Goal: Task Accomplishment & Management: Complete application form

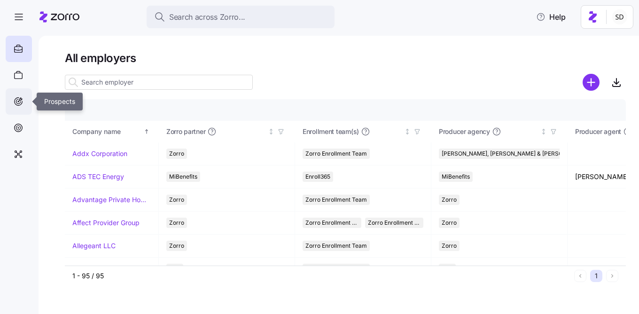
click at [23, 101] on icon at bounding box center [18, 101] width 10 height 11
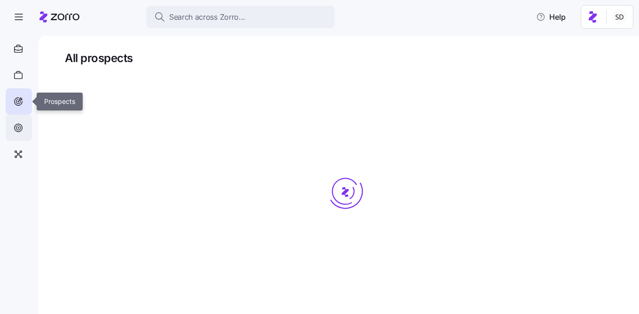
click at [15, 137] on div at bounding box center [19, 128] width 26 height 26
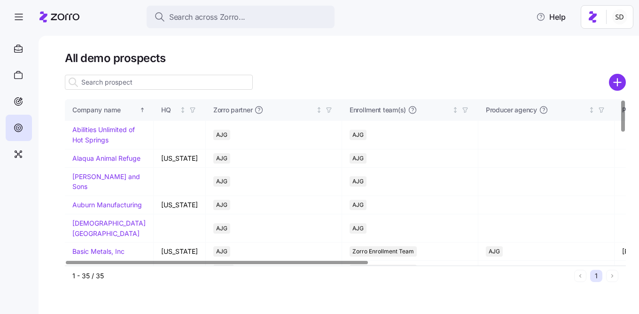
click at [114, 81] on input at bounding box center [159, 82] width 188 height 15
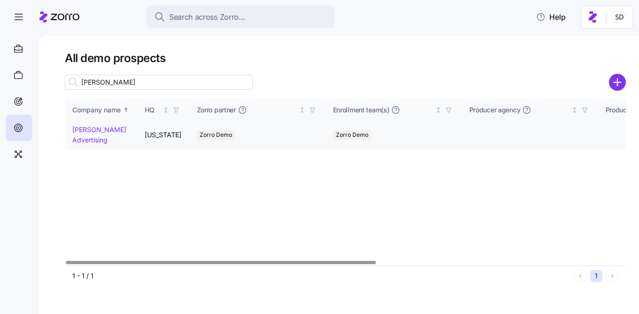
type input "[PERSON_NAME]"
click at [78, 128] on link "[PERSON_NAME] Advertising" at bounding box center [99, 134] width 54 height 18
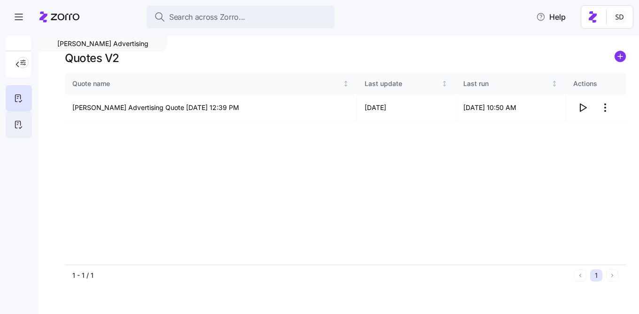
click at [16, 126] on icon at bounding box center [18, 124] width 10 height 11
click at [582, 107] on icon "button" at bounding box center [582, 107] width 11 height 11
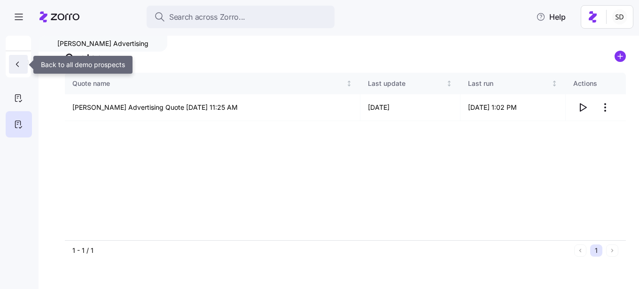
click at [16, 65] on icon "button" at bounding box center [17, 64] width 2 height 5
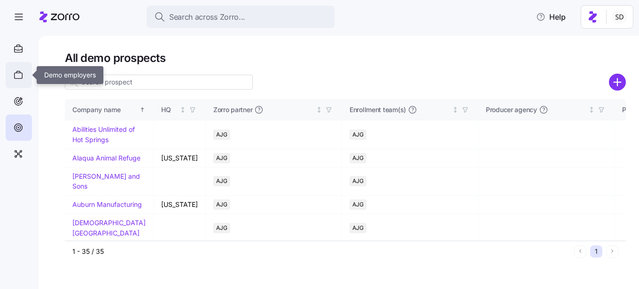
click at [16, 78] on icon at bounding box center [19, 76] width 8 height 6
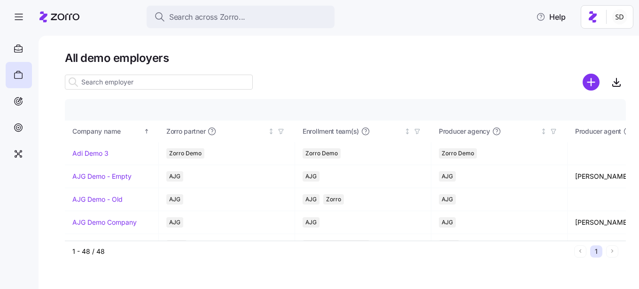
click at [109, 81] on input at bounding box center [159, 82] width 188 height 15
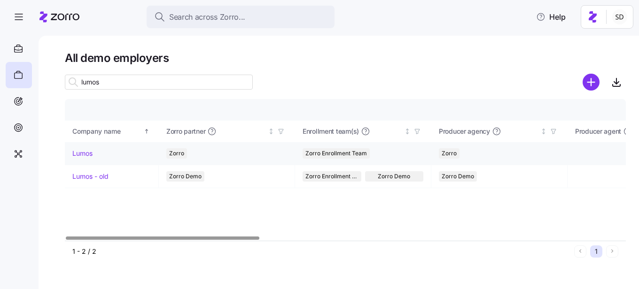
type input "lumos"
click at [79, 152] on link "Lumos" at bounding box center [82, 153] width 20 height 9
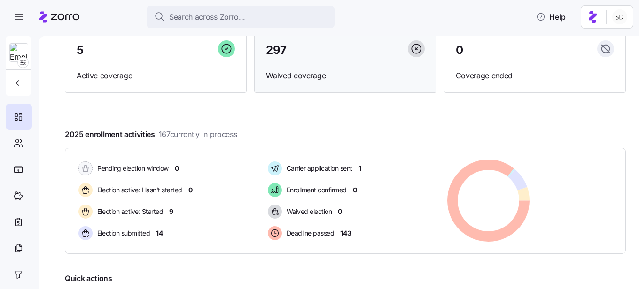
scroll to position [191, 0]
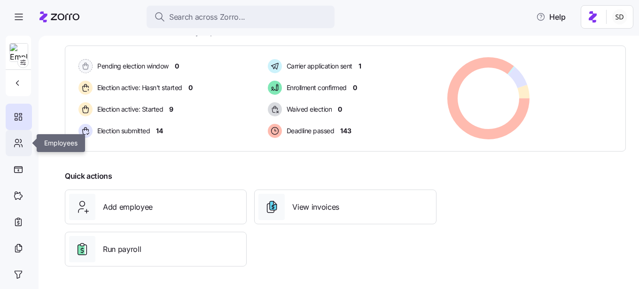
click at [28, 143] on div at bounding box center [19, 143] width 26 height 26
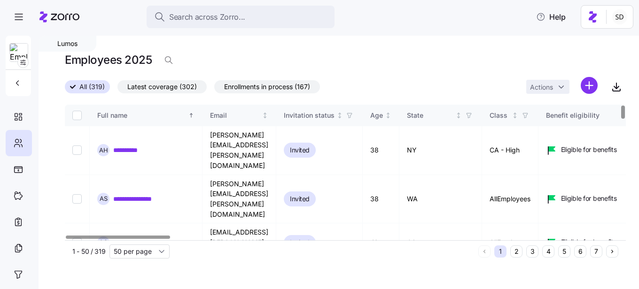
click at [579, 253] on button "6" at bounding box center [580, 252] width 12 height 12
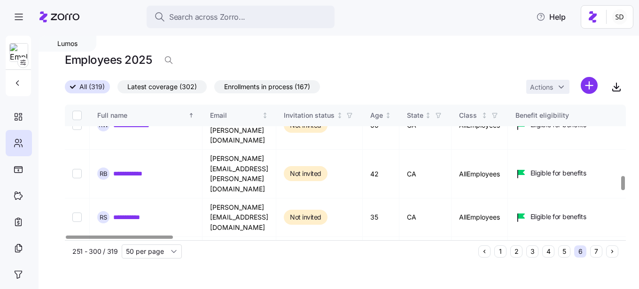
scroll to position [676, 0]
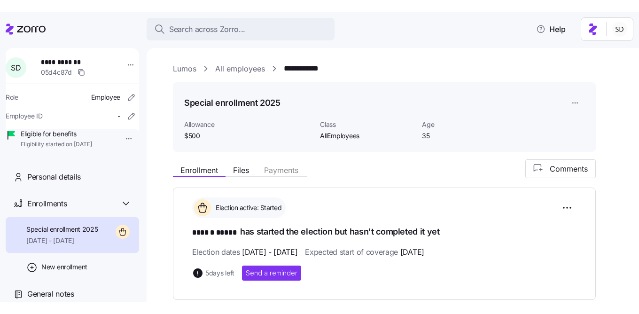
scroll to position [202, 0]
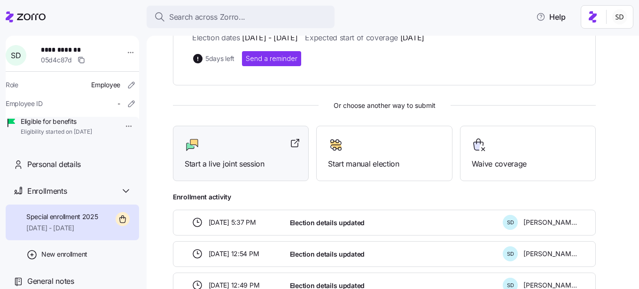
click at [248, 150] on div at bounding box center [241, 145] width 112 height 15
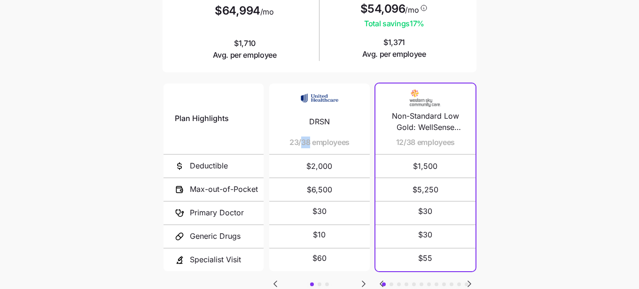
scroll to position [222, 0]
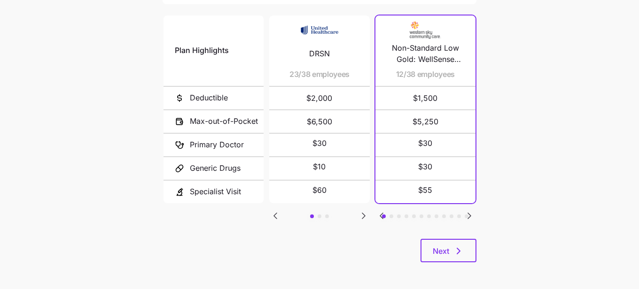
click at [315, 194] on span "$60" at bounding box center [319, 191] width 14 height 12
click at [365, 216] on icon "Go to next slide" at bounding box center [363, 215] width 11 height 11
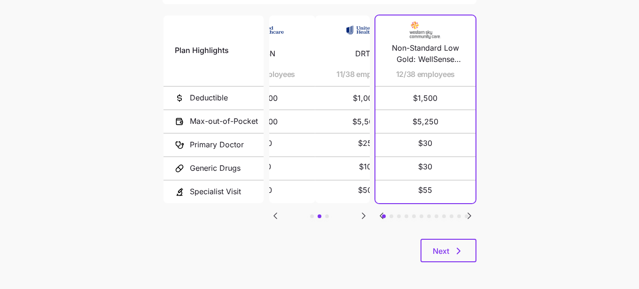
click at [365, 216] on icon "Go to next slide" at bounding box center [363, 215] width 11 height 11
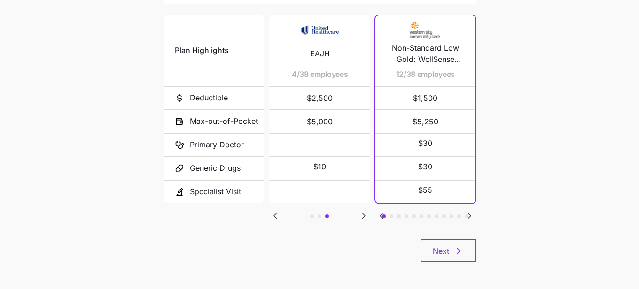
click at [278, 212] on icon "Go to previous slide" at bounding box center [275, 215] width 11 height 11
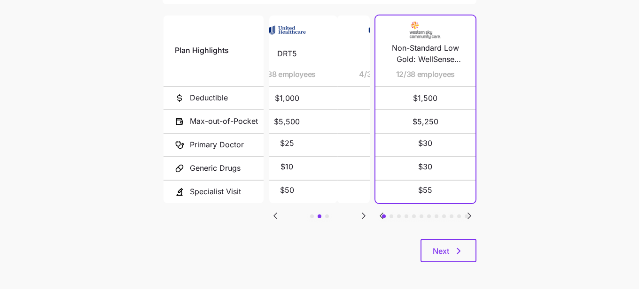
click at [278, 212] on icon "Go to previous slide" at bounding box center [275, 215] width 11 height 11
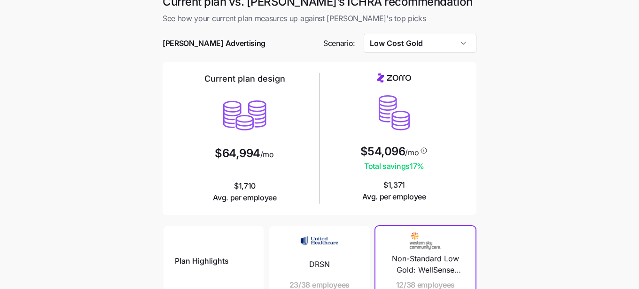
scroll to position [16, 0]
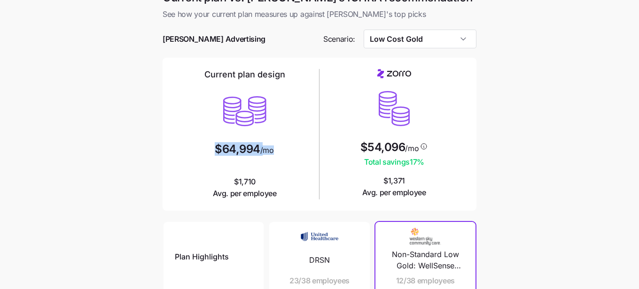
drag, startPoint x: 276, startPoint y: 150, endPoint x: 201, endPoint y: 150, distance: 75.2
click at [201, 150] on div "Current plan design $64,994 /mo $1,710 Avg. per employee" at bounding box center [245, 134] width 142 height 131
click at [230, 159] on div at bounding box center [245, 163] width 60 height 12
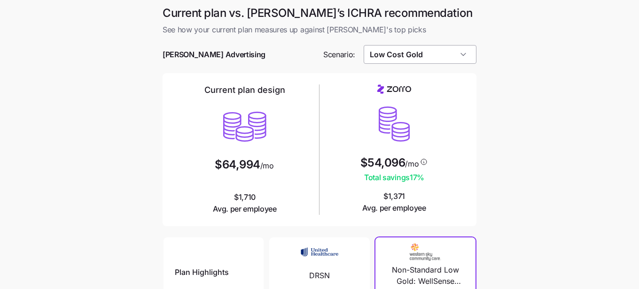
click at [380, 59] on input "Low Cost Gold" at bounding box center [420, 54] width 113 height 19
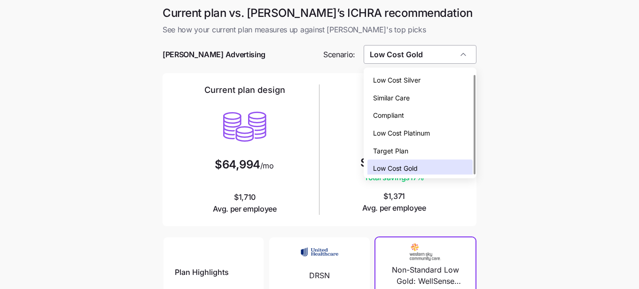
scroll to position [3, 0]
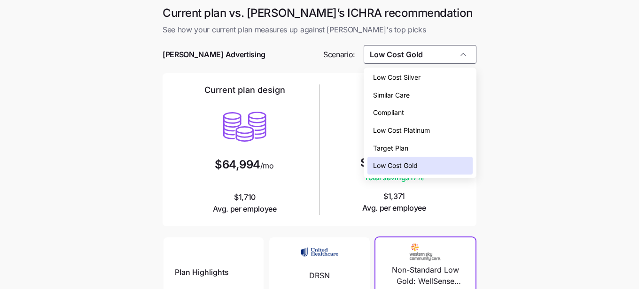
click at [385, 80] on span "Low Cost Silver" at bounding box center [396, 77] width 47 height 10
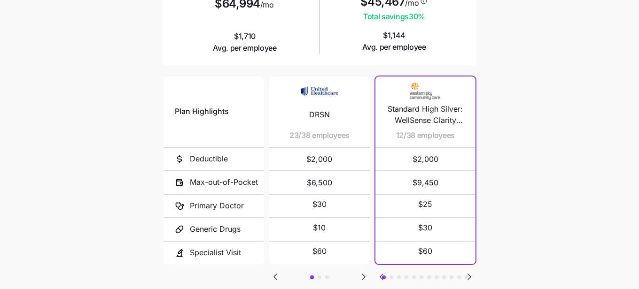
scroll to position [162, 0]
click at [466, 274] on icon "Go to next slide" at bounding box center [469, 276] width 11 height 11
click at [469, 274] on icon "Go to next slide" at bounding box center [469, 277] width 3 height 6
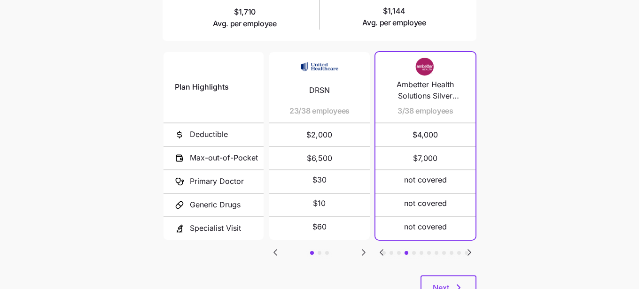
scroll to position [185, 0]
click at [470, 250] on icon "Go to next slide" at bounding box center [469, 253] width 3 height 6
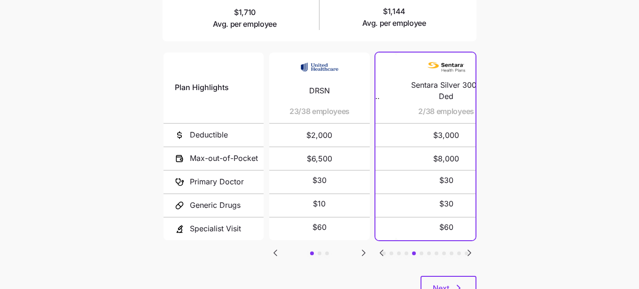
drag, startPoint x: 395, startPoint y: 113, endPoint x: 403, endPoint y: 115, distance: 8.7
click at [407, 115] on div "Sentara Silver 3000 Ded 2/38 employees" at bounding box center [446, 88] width 78 height 70
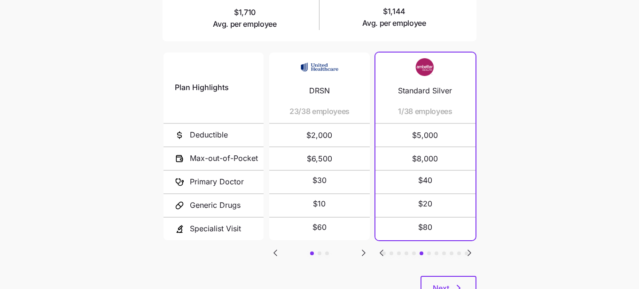
click at [468, 250] on icon "Go to next slide" at bounding box center [469, 253] width 3 height 6
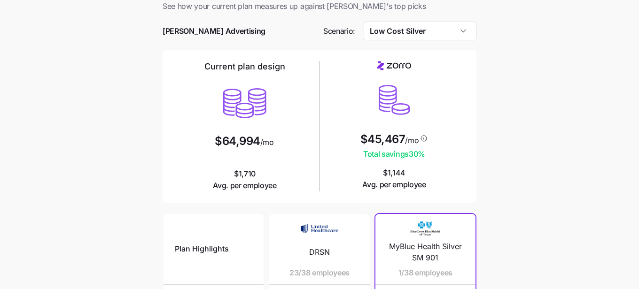
scroll to position [0, 0]
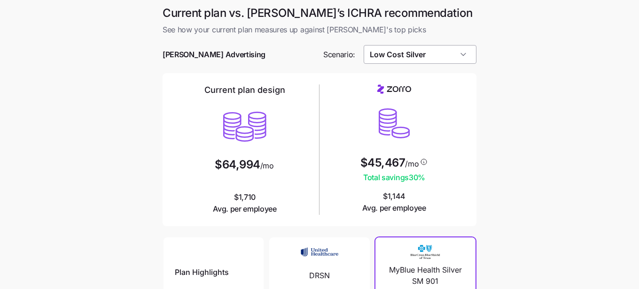
click at [384, 54] on input "Low Cost Silver" at bounding box center [420, 54] width 113 height 19
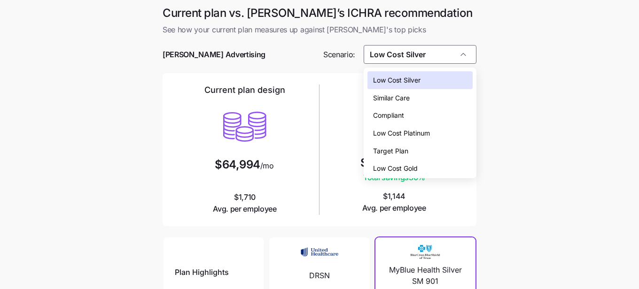
click at [400, 130] on span "Low Cost Platinum" at bounding box center [401, 133] width 57 height 10
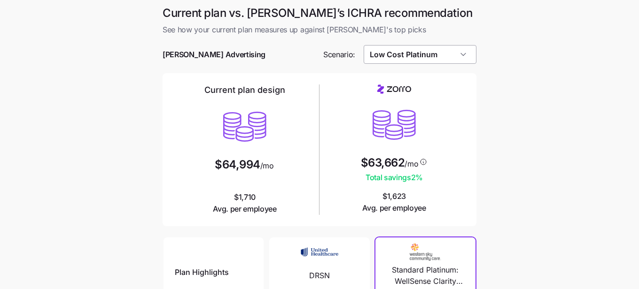
click at [379, 54] on input "Low Cost Platinum" at bounding box center [420, 54] width 113 height 19
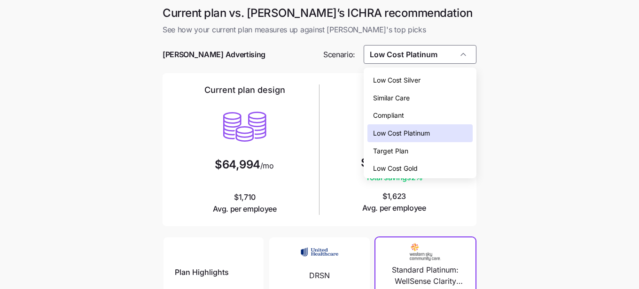
click at [394, 114] on span "Compliant" at bounding box center [388, 115] width 31 height 10
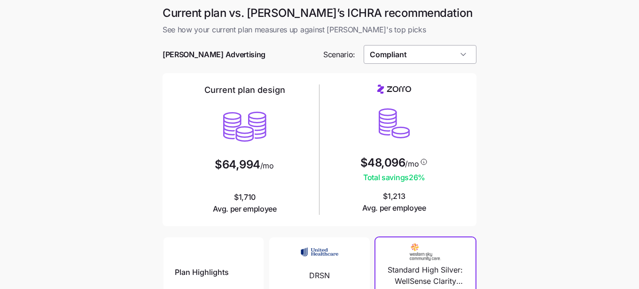
click at [378, 55] on input "Compliant" at bounding box center [420, 54] width 113 height 19
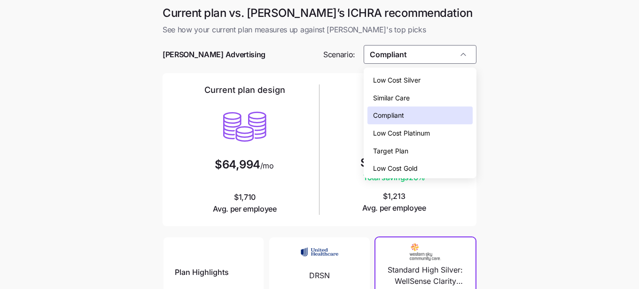
click at [514, 154] on main "Current plan vs. Zorro’s ICHRA recommendation See how your current plan measure…" at bounding box center [319, 256] width 639 height 513
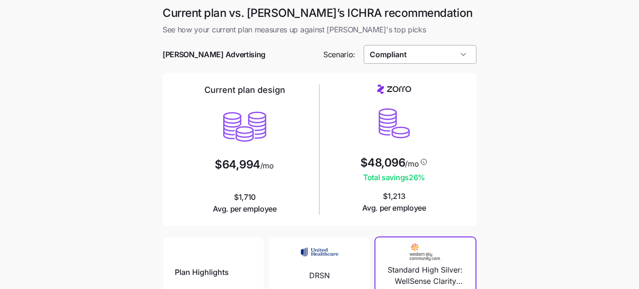
click at [391, 54] on input "Compliant" at bounding box center [420, 54] width 113 height 19
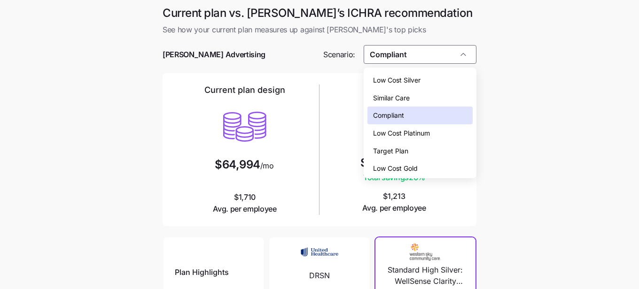
click at [389, 152] on span "Target Plan" at bounding box center [390, 151] width 35 height 10
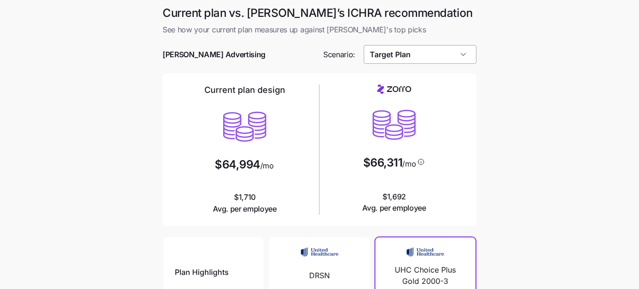
click at [387, 60] on input "Target Plan" at bounding box center [420, 54] width 113 height 19
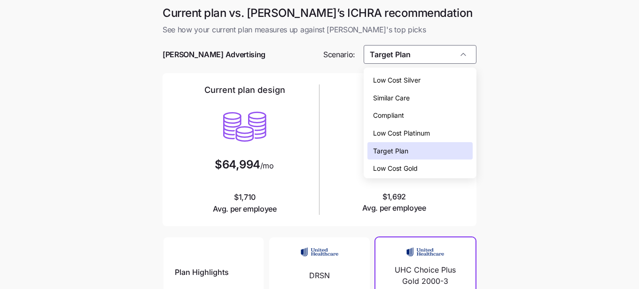
click at [394, 77] on span "Low Cost Silver" at bounding box center [396, 80] width 47 height 10
type input "Low Cost Silver"
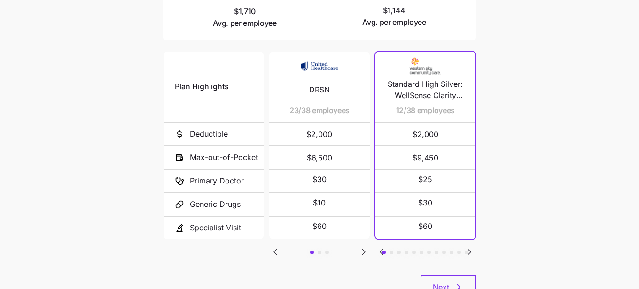
scroll to position [191, 0]
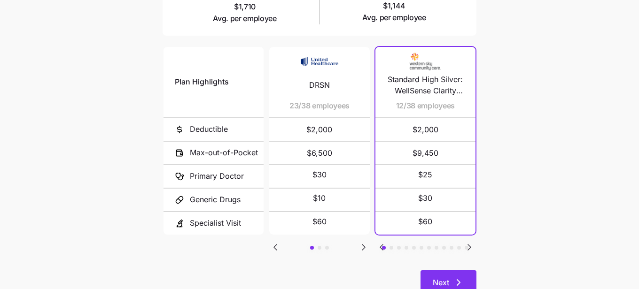
click at [438, 279] on span "Next" at bounding box center [441, 282] width 16 height 11
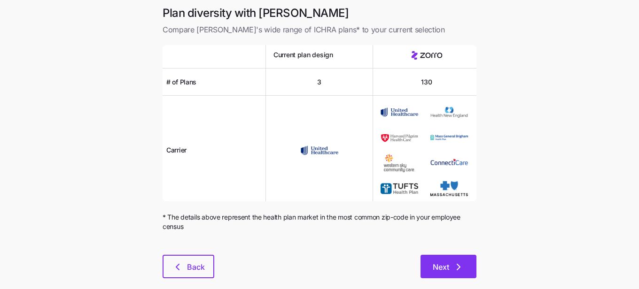
click at [446, 266] on span "Next" at bounding box center [441, 267] width 16 height 11
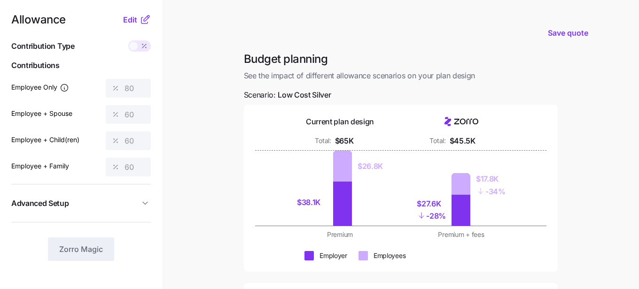
scroll to position [3, 0]
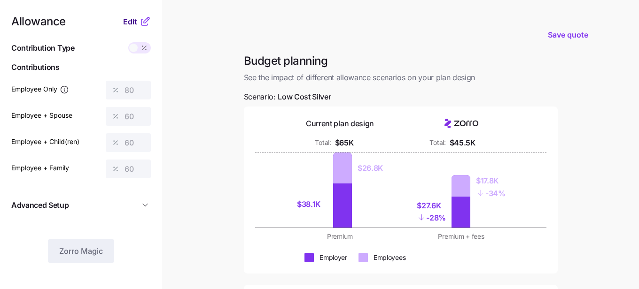
click at [130, 21] on span "Edit" at bounding box center [130, 21] width 14 height 11
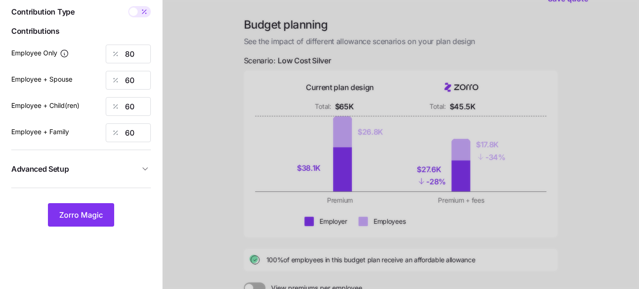
scroll to position [41, 0]
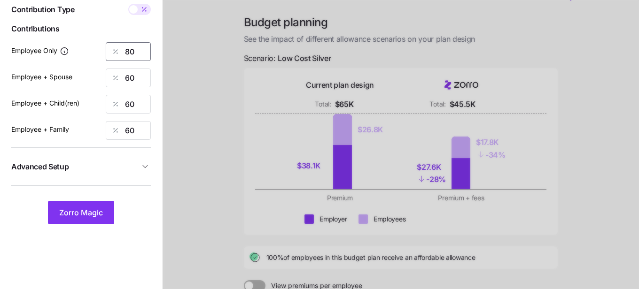
click at [139, 51] on input "80" at bounding box center [128, 51] width 45 height 19
type input "8"
click at [93, 211] on span "Zorro Magic" at bounding box center [81, 212] width 44 height 11
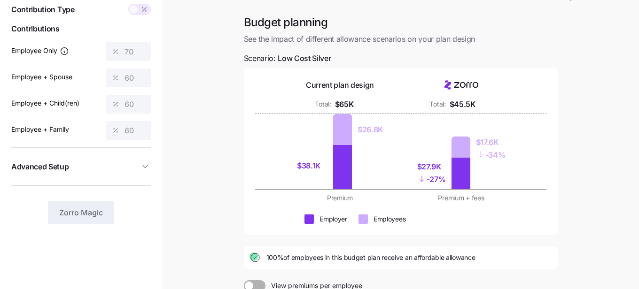
click at [138, 14] on span at bounding box center [144, 9] width 13 height 11
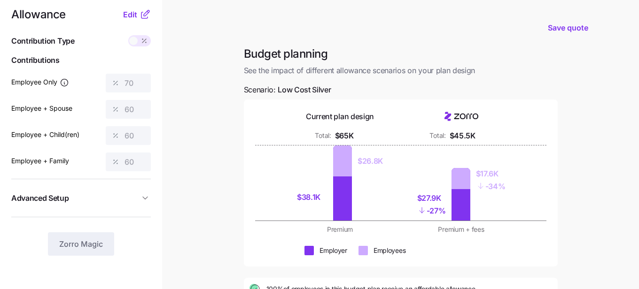
scroll to position [8, 0]
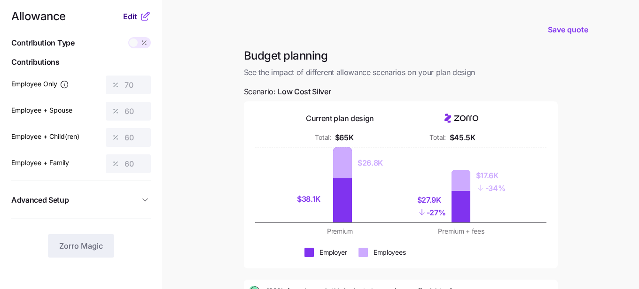
click at [136, 15] on span "Edit" at bounding box center [130, 16] width 14 height 11
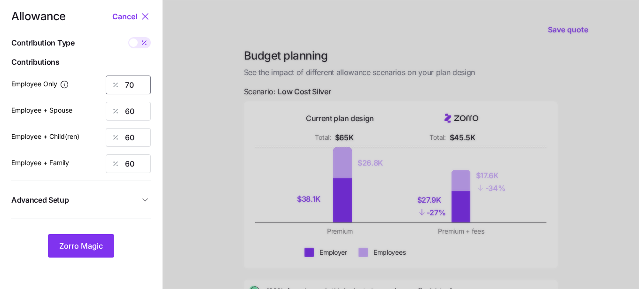
click at [138, 84] on input "70" at bounding box center [128, 85] width 45 height 19
type input "7"
type input "65"
click at [97, 247] on span "Zorro Magic" at bounding box center [81, 245] width 44 height 11
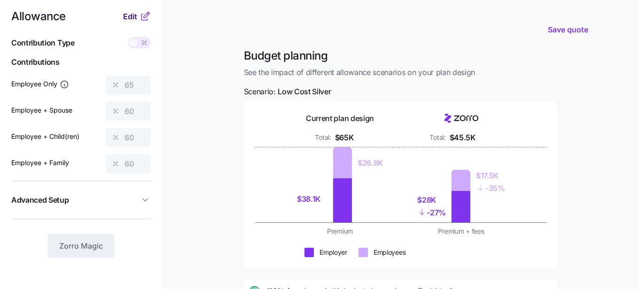
click at [132, 17] on span "Edit" at bounding box center [130, 16] width 14 height 11
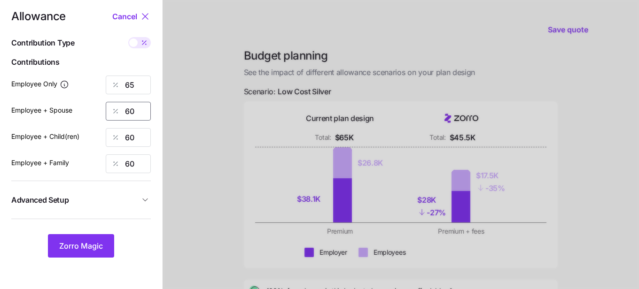
click at [136, 114] on input "60" at bounding box center [128, 111] width 45 height 19
type input "0"
click at [142, 139] on input "60" at bounding box center [128, 137] width 45 height 19
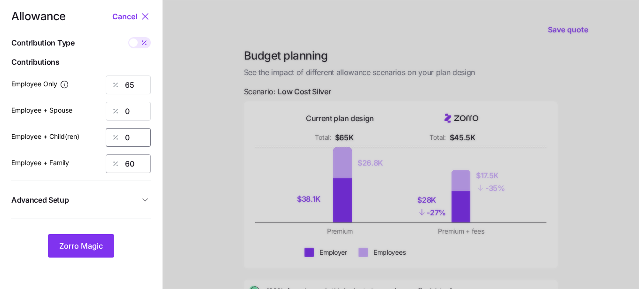
type input "0"
click at [140, 161] on input "60" at bounding box center [128, 164] width 45 height 19
type input "0"
click at [90, 249] on span "Zorro Magic" at bounding box center [81, 245] width 44 height 11
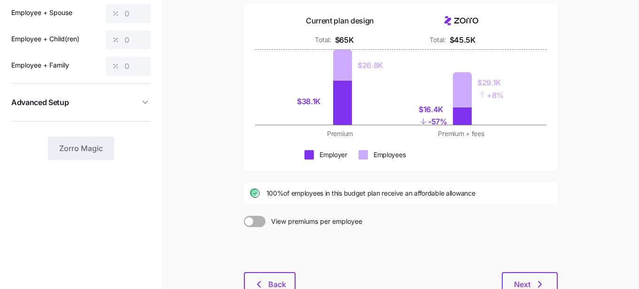
scroll to position [110, 0]
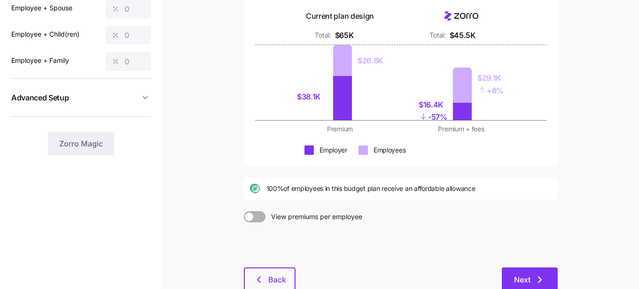
click at [525, 279] on span "Next" at bounding box center [522, 279] width 16 height 11
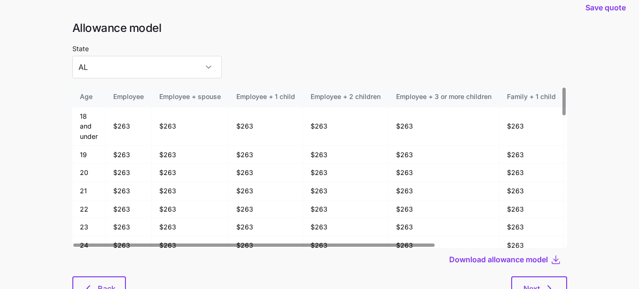
scroll to position [8, 0]
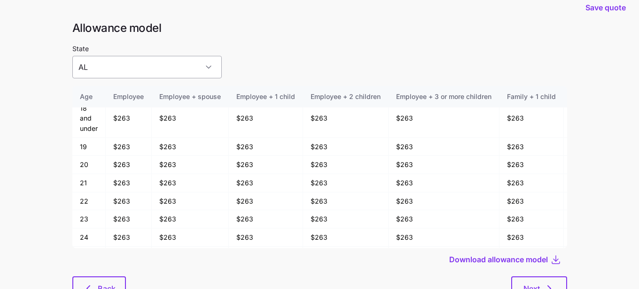
click at [176, 66] on input "AL" at bounding box center [146, 67] width 149 height 23
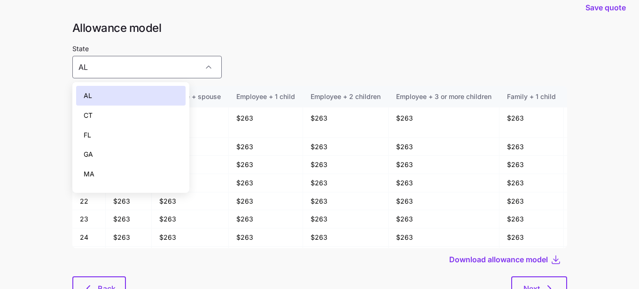
click at [155, 94] on div "AL" at bounding box center [131, 96] width 110 height 20
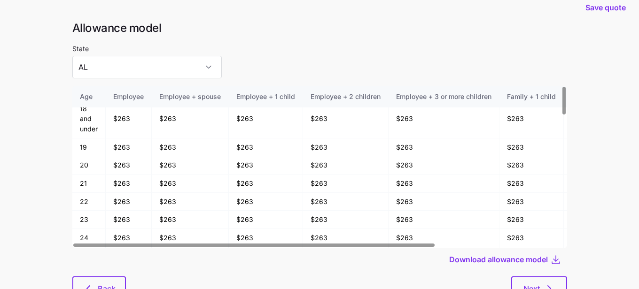
scroll to position [0, 0]
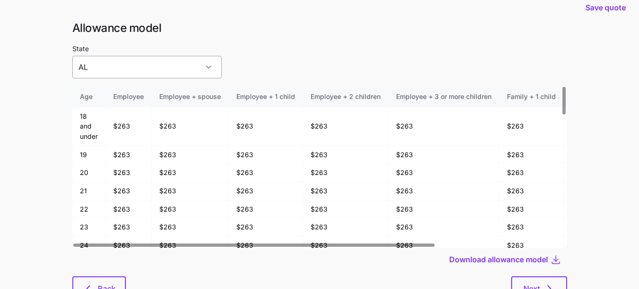
click at [163, 70] on input "AL" at bounding box center [146, 67] width 149 height 23
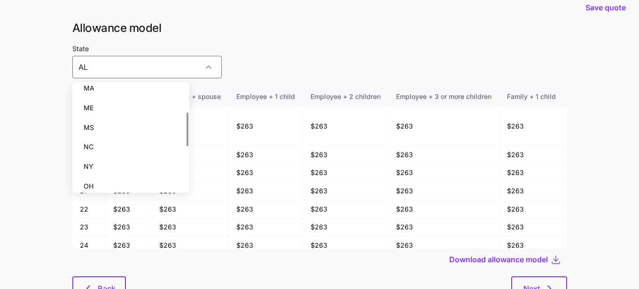
scroll to position [90, 0]
click at [131, 158] on div "NY" at bounding box center [131, 163] width 110 height 20
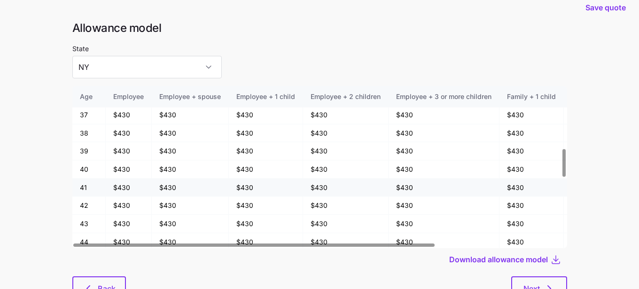
scroll to position [368, 0]
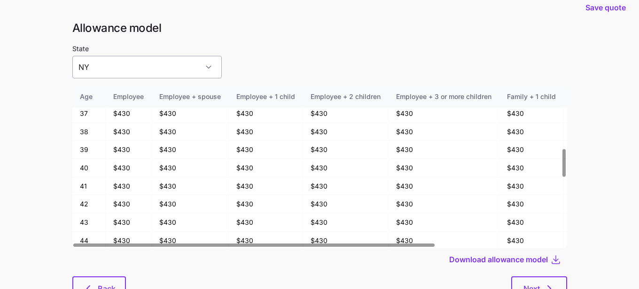
click at [156, 62] on input "NY" at bounding box center [146, 67] width 149 height 23
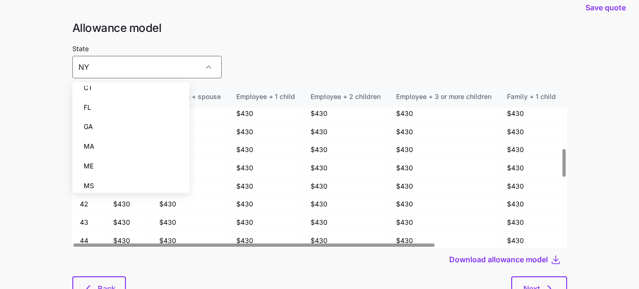
scroll to position [0, 0]
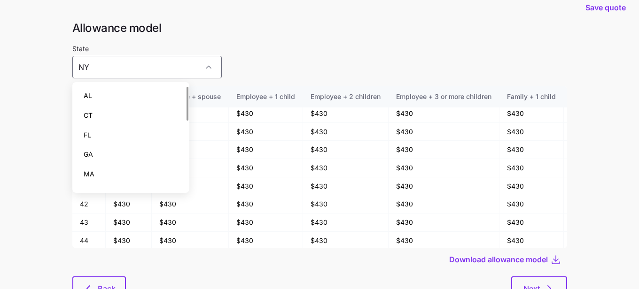
click at [123, 95] on div "AL" at bounding box center [131, 96] width 110 height 20
type input "AL"
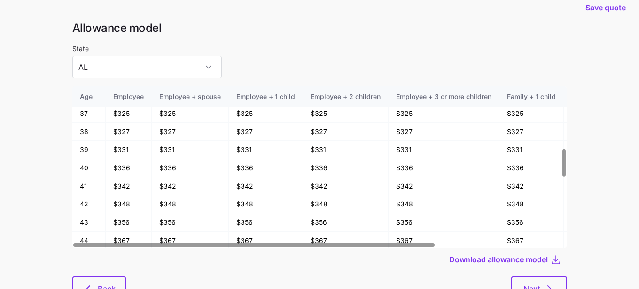
scroll to position [50, 0]
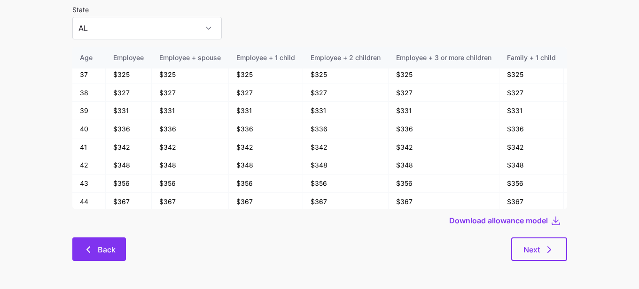
click at [95, 253] on span "Back" at bounding box center [99, 249] width 29 height 11
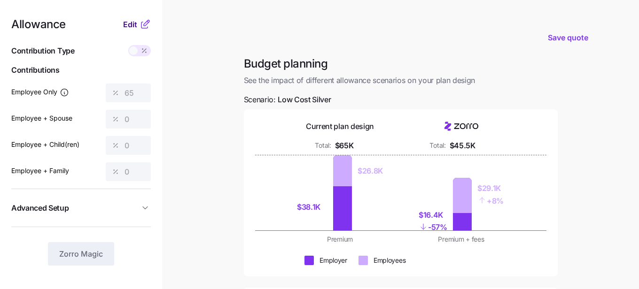
click at [128, 28] on span "Edit" at bounding box center [130, 24] width 14 height 11
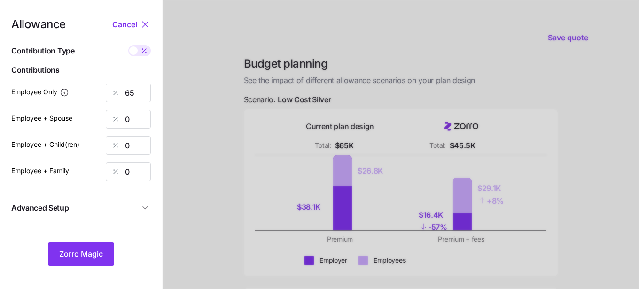
click at [134, 52] on span at bounding box center [133, 51] width 8 height 8
click at [128, 45] on input "checkbox" at bounding box center [128, 45] width 0 height 0
click at [145, 49] on span at bounding box center [145, 51] width 8 height 8
click at [128, 45] on input "checkbox" at bounding box center [128, 45] width 0 height 0
type input "65"
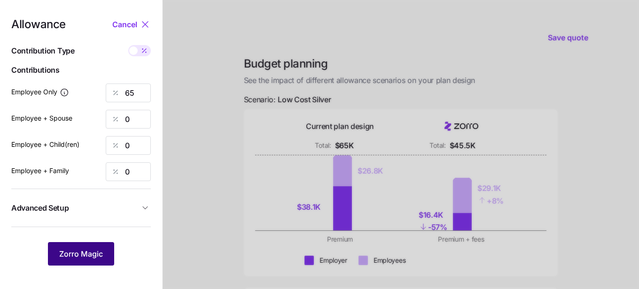
click at [86, 255] on span "Zorro Magic" at bounding box center [81, 253] width 44 height 11
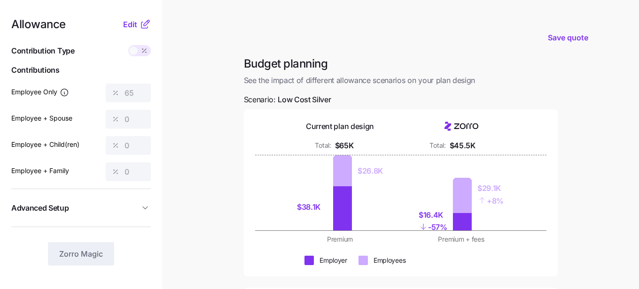
scroll to position [109, 0]
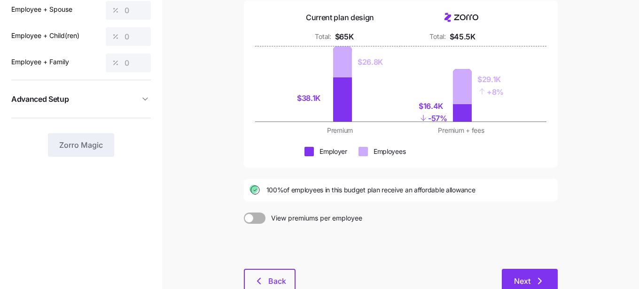
click at [517, 280] on span "Next" at bounding box center [522, 281] width 16 height 11
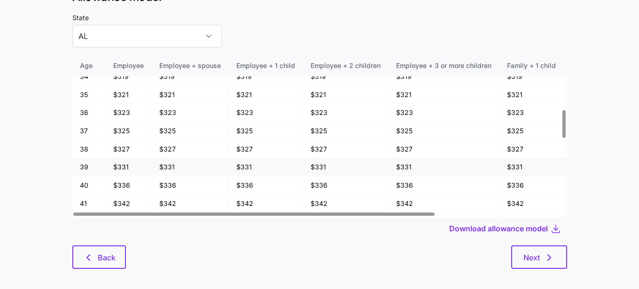
scroll to position [340, 0]
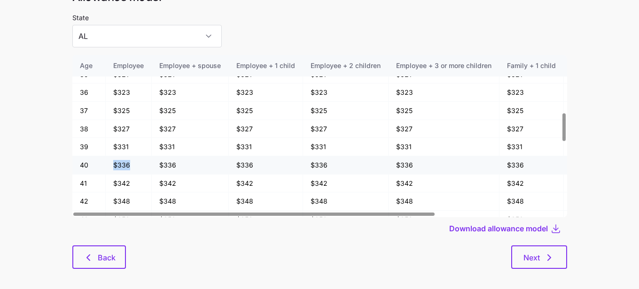
drag, startPoint x: 111, startPoint y: 162, endPoint x: 128, endPoint y: 164, distance: 17.1
click at [128, 164] on td "$336" at bounding box center [129, 165] width 46 height 18
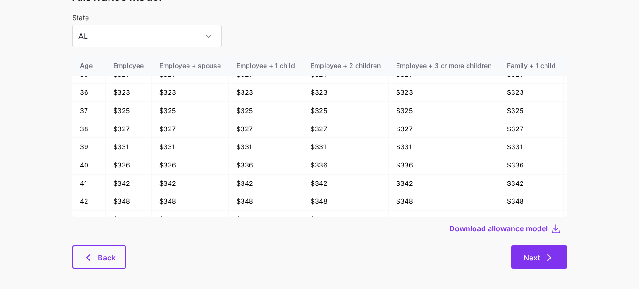
click at [522, 252] on button "Next" at bounding box center [539, 257] width 56 height 23
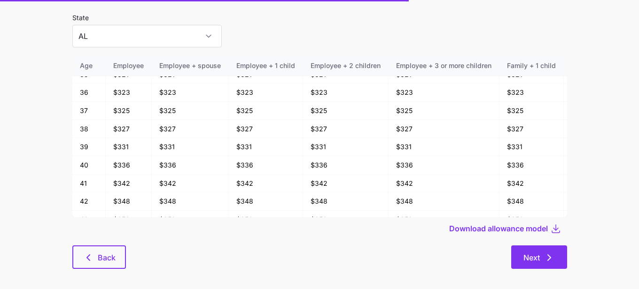
click at [528, 264] on button "Next" at bounding box center [539, 257] width 56 height 23
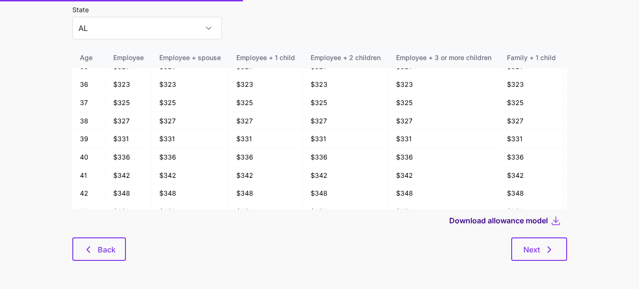
scroll to position [0, 0]
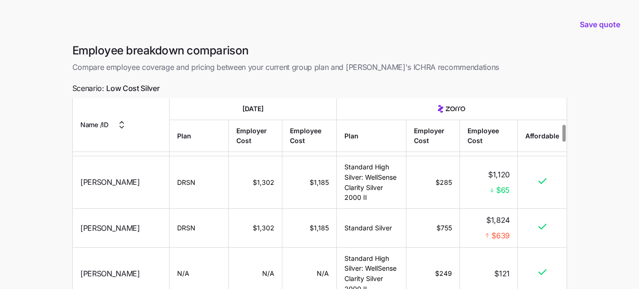
scroll to position [311, 0]
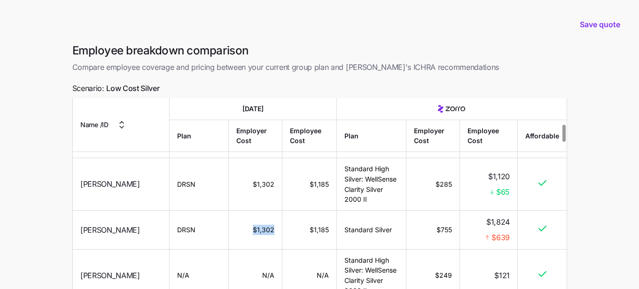
drag, startPoint x: 259, startPoint y: 209, endPoint x: 234, endPoint y: 209, distance: 24.9
click at [234, 211] on td "$1,302" at bounding box center [256, 230] width 54 height 39
click at [449, 211] on td "$755" at bounding box center [433, 230] width 54 height 39
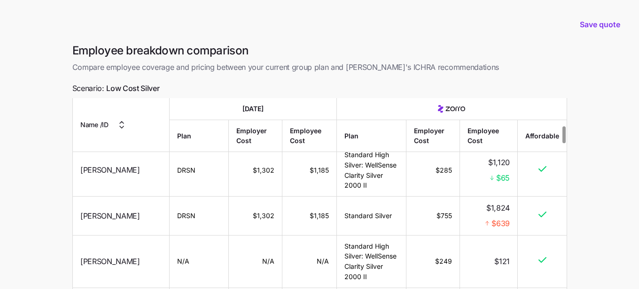
scroll to position [322, 0]
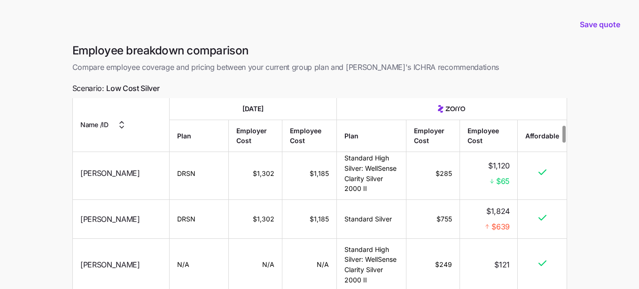
click at [514, 201] on td "$1,824 $639" at bounding box center [489, 219] width 58 height 39
drag, startPoint x: 508, startPoint y: 206, endPoint x: 493, endPoint y: 206, distance: 15.5
click at [493, 221] on span "$639" at bounding box center [500, 227] width 18 height 12
drag, startPoint x: 493, startPoint y: 206, endPoint x: 527, endPoint y: 206, distance: 34.8
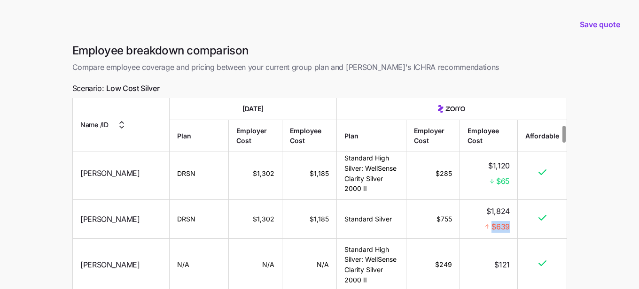
click at [527, 206] on tr "Rickey Mayes DRSN $1,302 $1,185 Standard Silver $755 $1,824 $639" at bounding box center [320, 219] width 494 height 39
click at [475, 221] on div "$639" at bounding box center [488, 227] width 42 height 12
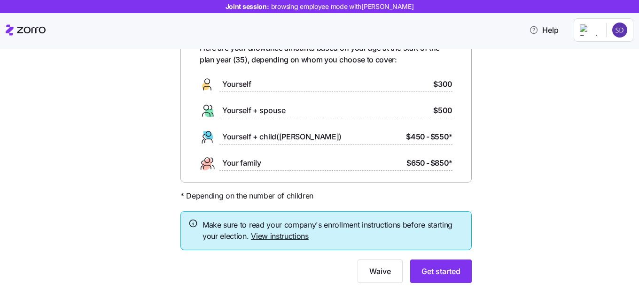
scroll to position [64, 0]
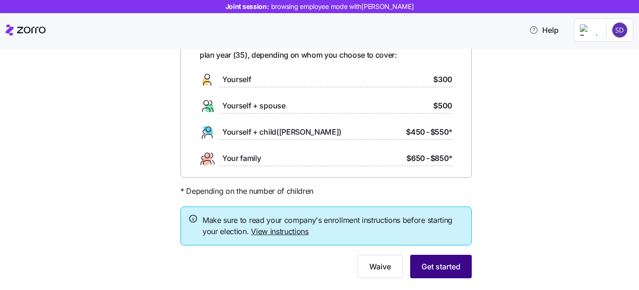
click at [441, 264] on span "Get started" at bounding box center [440, 266] width 39 height 11
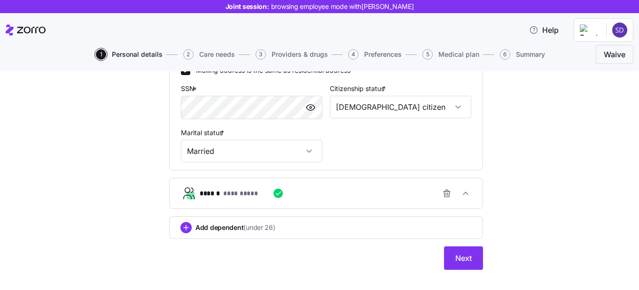
scroll to position [336, 0]
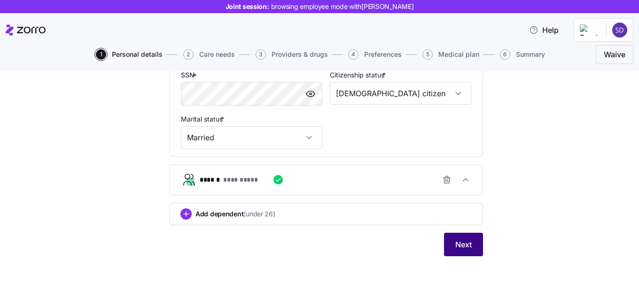
click at [469, 243] on span "Next" at bounding box center [463, 244] width 16 height 11
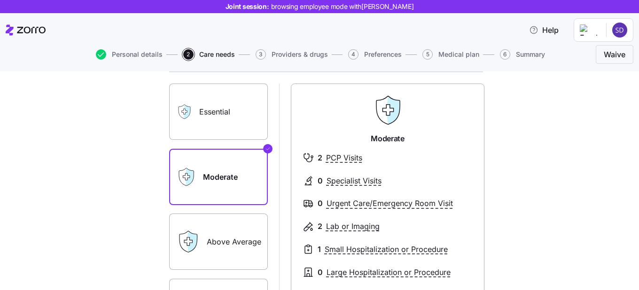
scroll to position [75, 0]
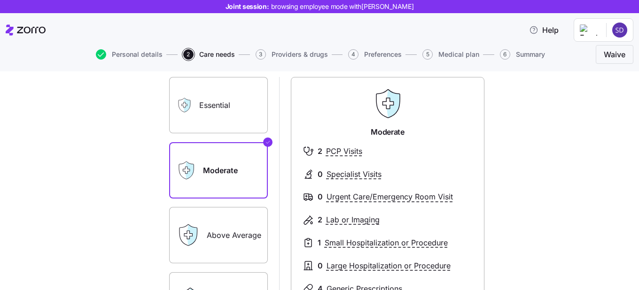
click at [236, 108] on label "Essential" at bounding box center [218, 105] width 99 height 56
click at [0, 0] on input "Essential" at bounding box center [0, 0] width 0 height 0
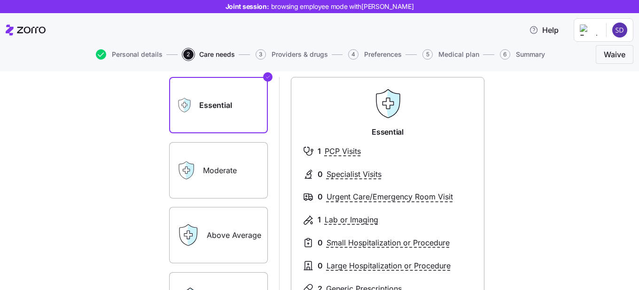
click at [212, 160] on label "Moderate" at bounding box center [218, 170] width 99 height 56
click at [0, 0] on input "Moderate" at bounding box center [0, 0] width 0 height 0
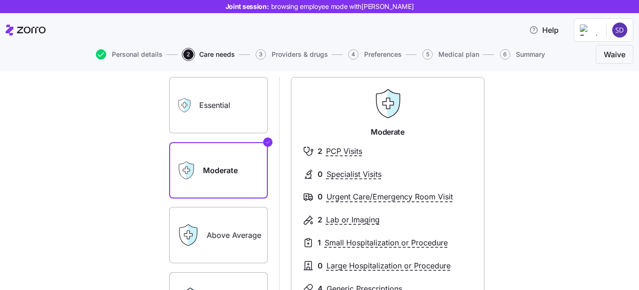
scroll to position [114, 0]
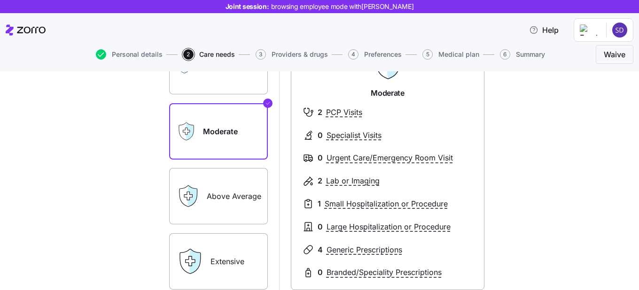
click at [217, 262] on label "Extensive" at bounding box center [218, 261] width 99 height 56
click at [0, 0] on input "Extensive" at bounding box center [0, 0] width 0 height 0
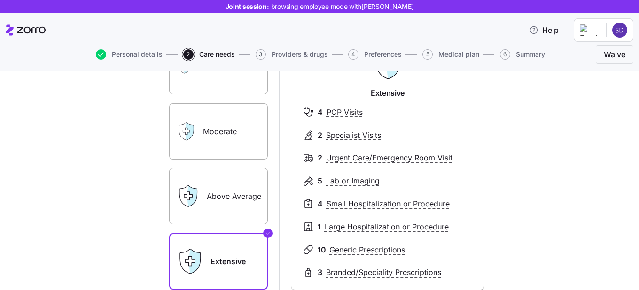
click at [223, 178] on label "Above Average" at bounding box center [218, 196] width 99 height 56
click at [0, 0] on input "Above Average" at bounding box center [0, 0] width 0 height 0
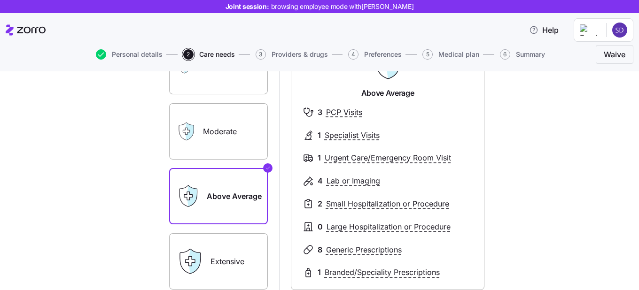
scroll to position [63, 0]
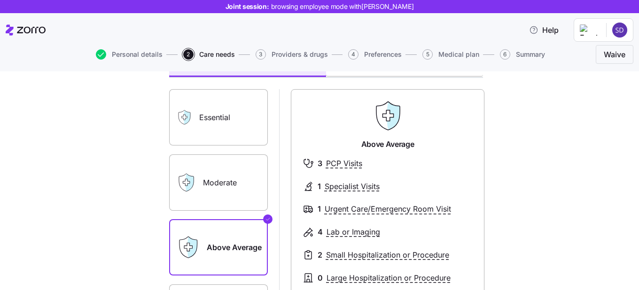
click at [223, 178] on label "Moderate" at bounding box center [218, 183] width 99 height 56
click at [0, 0] on input "Moderate" at bounding box center [0, 0] width 0 height 0
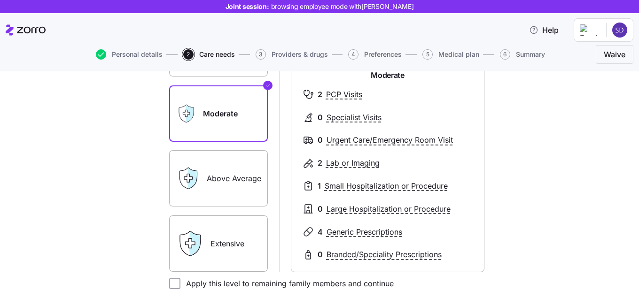
scroll to position [247, 0]
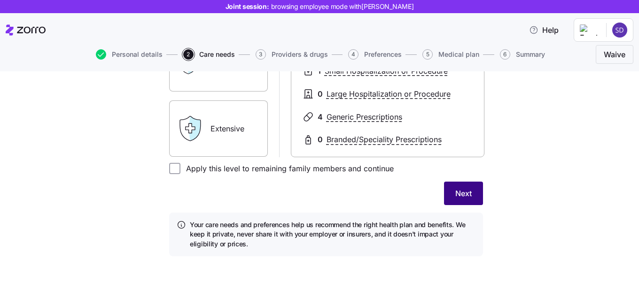
click at [465, 200] on button "Next" at bounding box center [463, 193] width 39 height 23
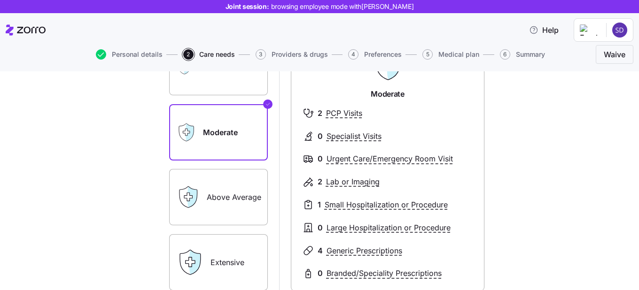
click at [234, 194] on label "Above Average" at bounding box center [218, 197] width 99 height 56
click at [0, 0] on input "Above Average" at bounding box center [0, 0] width 0 height 0
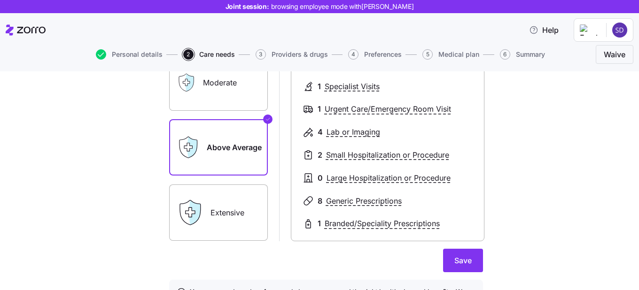
scroll to position [211, 0]
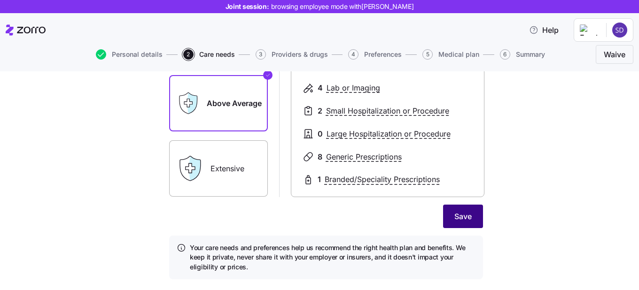
click at [462, 219] on span "Save" at bounding box center [462, 216] width 17 height 11
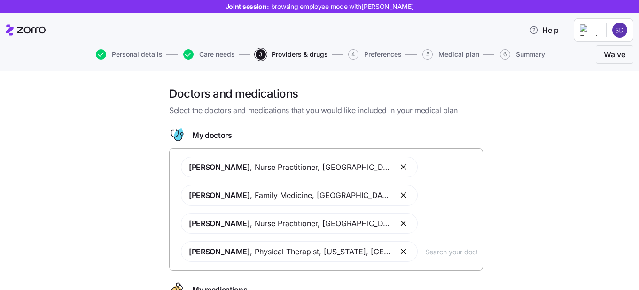
click at [426, 253] on input "text" at bounding box center [451, 252] width 52 height 10
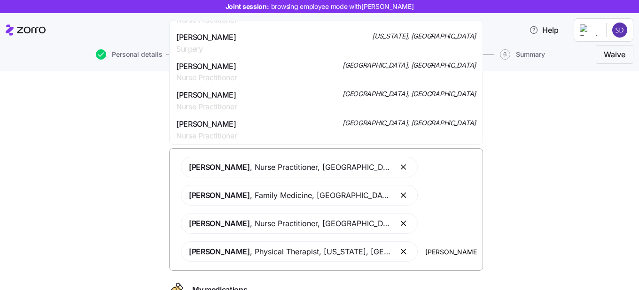
scroll to position [596, 0]
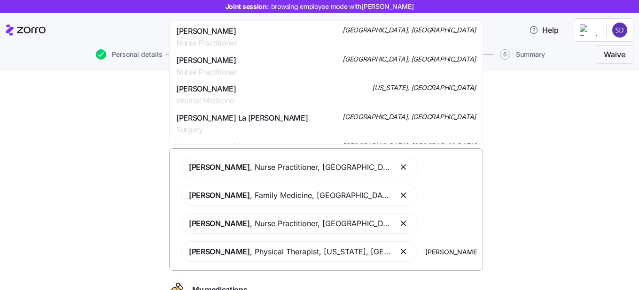
type input "smith"
click at [555, 187] on div "Doctors and medications Select the doctors and medications that you would like …" at bounding box center [325, 236] width 599 height 301
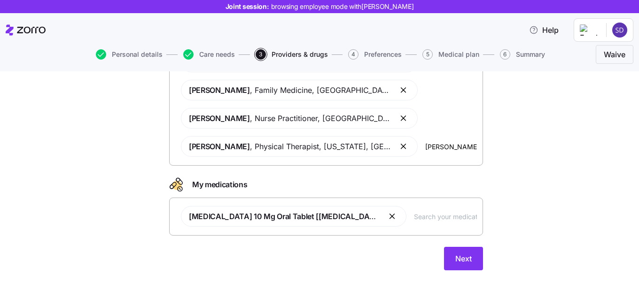
scroll to position [119, 0]
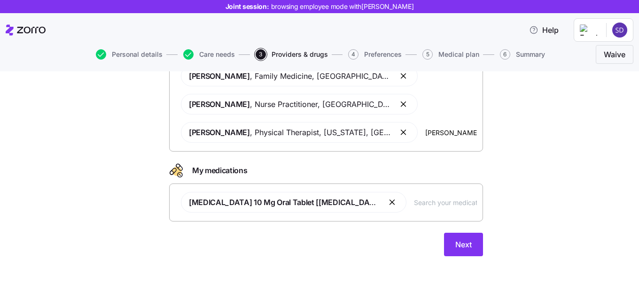
click at [392, 209] on div "Atorvastatin 10 Mg Oral Tablet [lipitor]" at bounding box center [326, 202] width 302 height 32
click at [466, 241] on span "Next" at bounding box center [463, 244] width 16 height 11
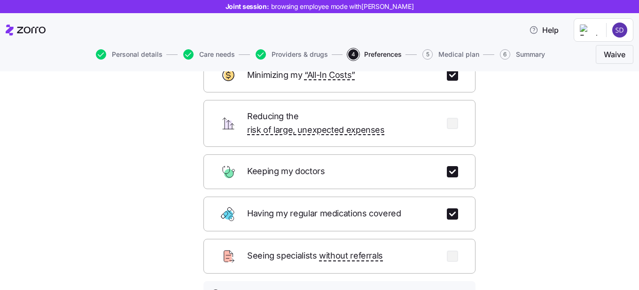
scroll to position [165, 0]
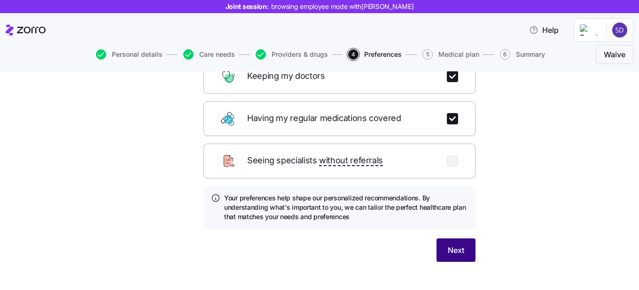
click at [464, 245] on span "Next" at bounding box center [456, 250] width 16 height 11
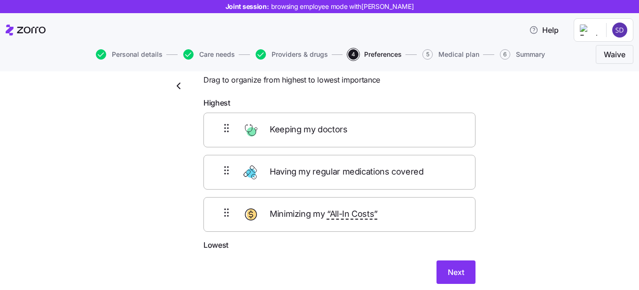
scroll to position [29, 0]
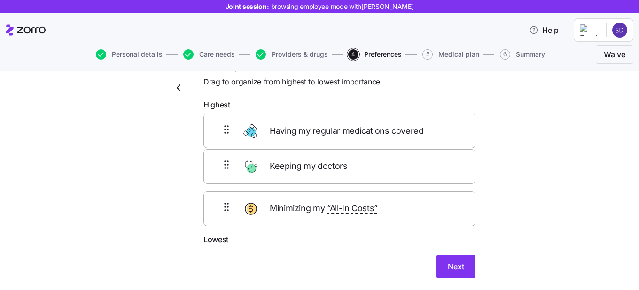
drag, startPoint x: 309, startPoint y: 181, endPoint x: 309, endPoint y: 132, distance: 48.8
click at [309, 132] on div "Keeping my doctors Having my regular medications covered Minimizing my “All-In …" at bounding box center [339, 174] width 272 height 119
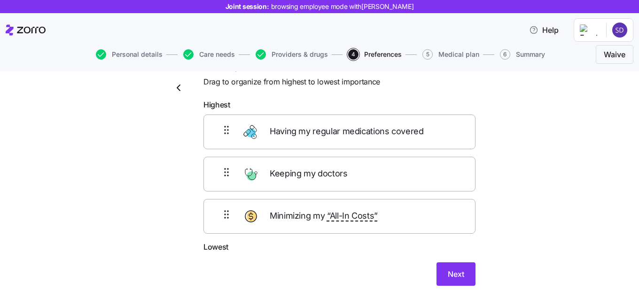
scroll to position [60, 0]
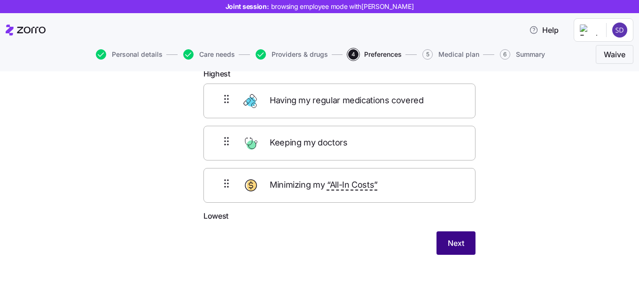
click at [460, 245] on span "Next" at bounding box center [456, 243] width 16 height 11
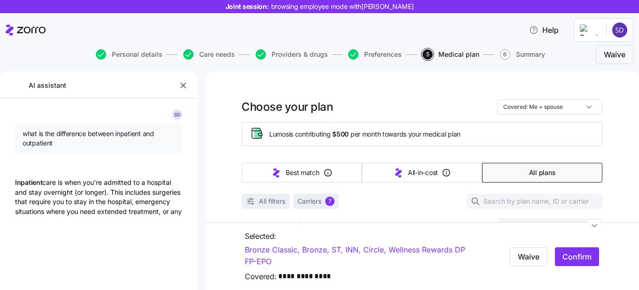
type textarea "x"
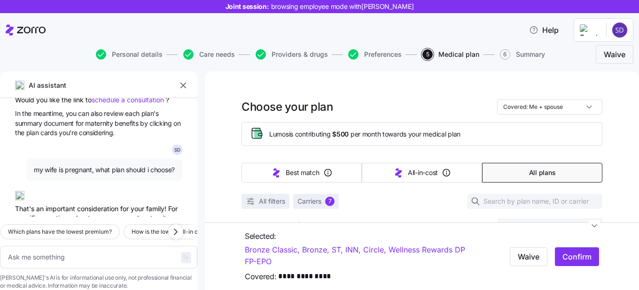
click at [190, 83] on div "AI assistant" at bounding box center [98, 88] width 197 height 19
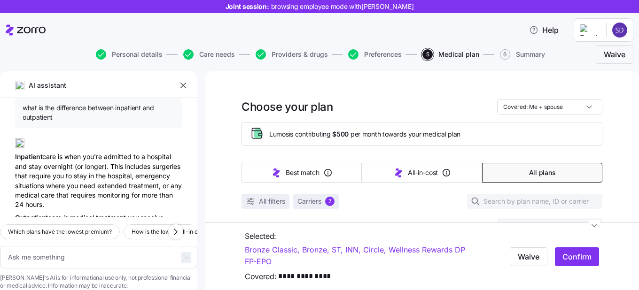
scroll to position [2234, 0]
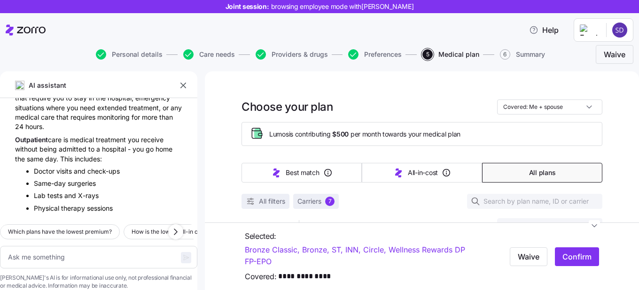
click at [177, 88] on button "button" at bounding box center [183, 85] width 13 height 13
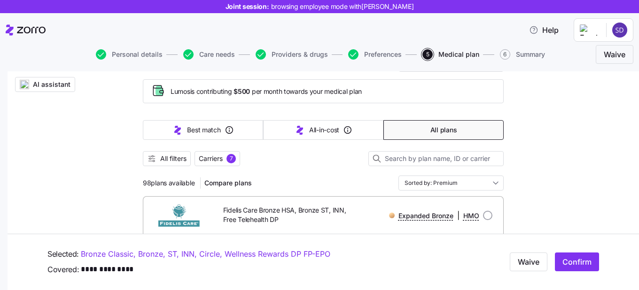
scroll to position [62, 0]
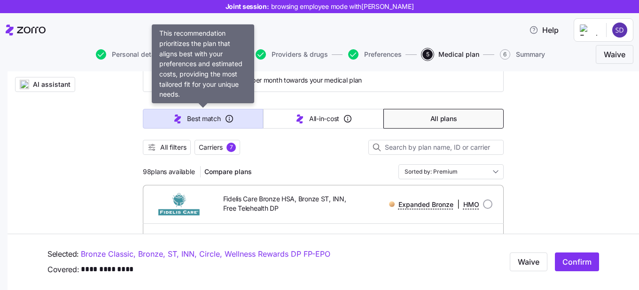
click at [189, 120] on span "Best match" at bounding box center [203, 118] width 33 height 9
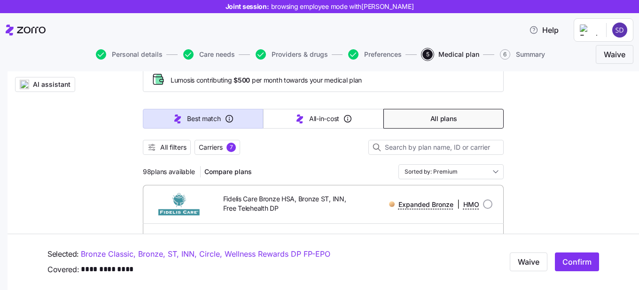
type input "Sorted by: Best match"
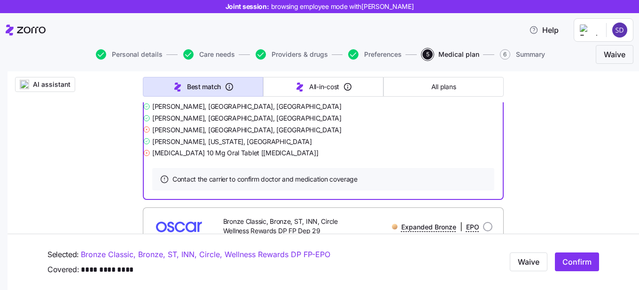
scroll to position [0, 0]
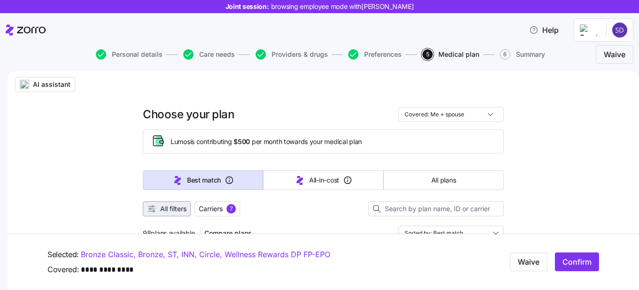
click at [171, 206] on span "All filters" at bounding box center [173, 208] width 26 height 9
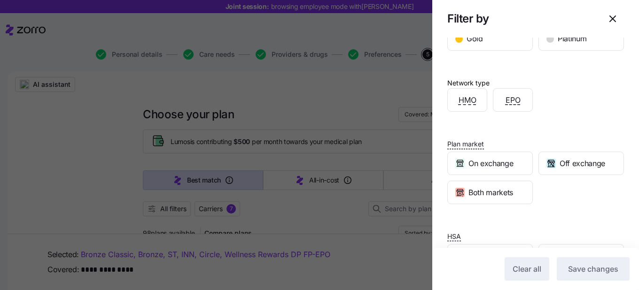
scroll to position [244, 0]
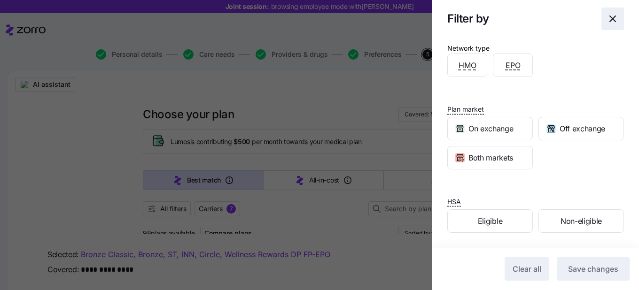
click at [617, 23] on icon "button" at bounding box center [612, 18] width 11 height 11
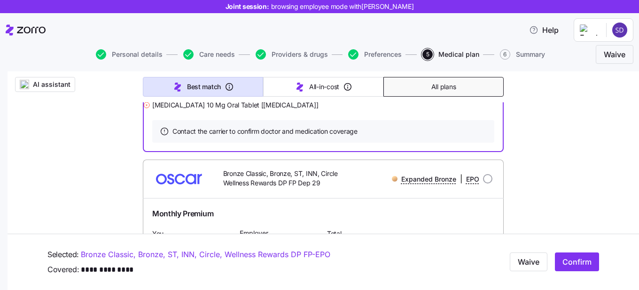
scroll to position [433, 0]
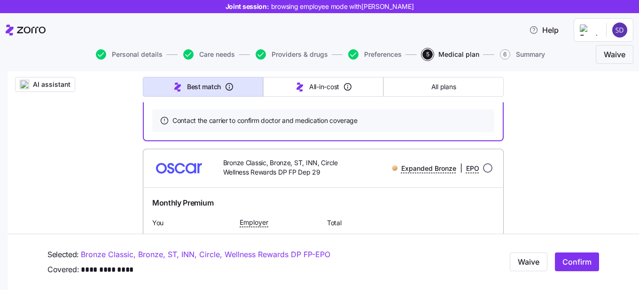
click at [488, 173] on input "radio" at bounding box center [487, 167] width 9 height 9
radio input "true"
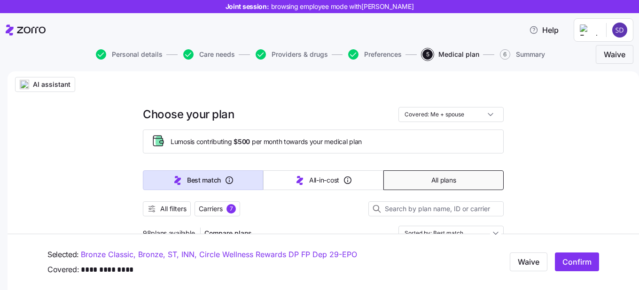
scroll to position [36, 0]
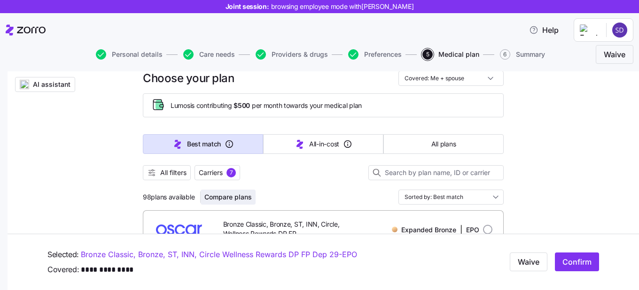
click at [247, 191] on button "Compare plans" at bounding box center [228, 197] width 55 height 15
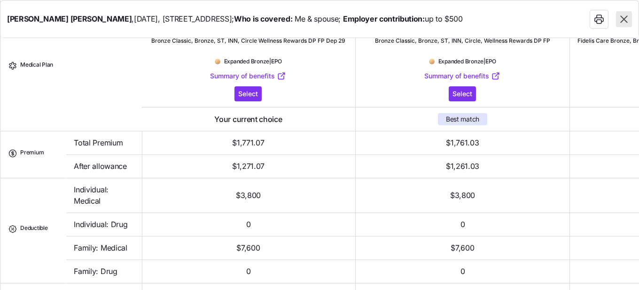
scroll to position [0, 0]
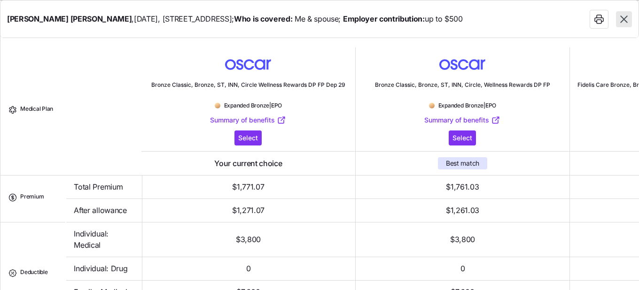
click at [624, 18] on icon "button" at bounding box center [623, 19] width 7 height 7
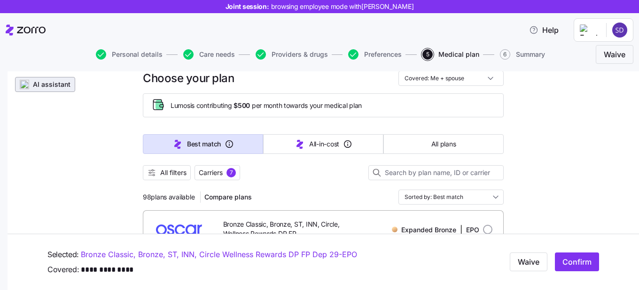
click at [53, 86] on span "AI assistant" at bounding box center [52, 84] width 38 height 9
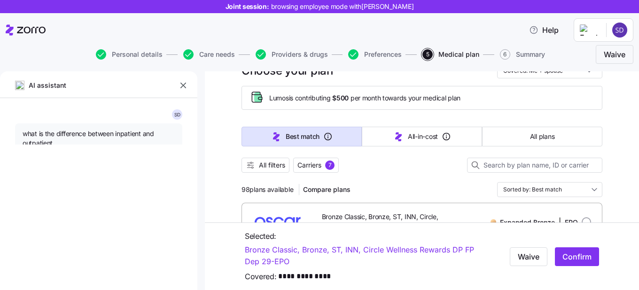
type textarea "x"
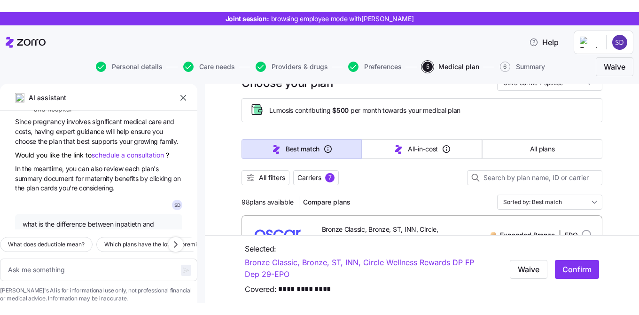
scroll to position [848, 0]
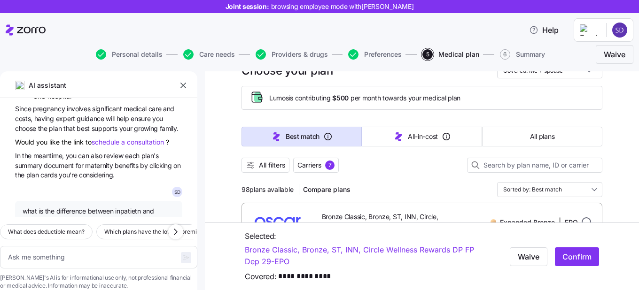
click at [585, 219] on input "radio" at bounding box center [585, 221] width 9 height 9
radio input "true"
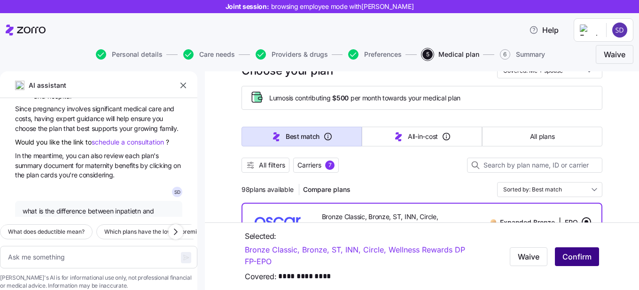
click at [577, 255] on span "Confirm" at bounding box center [576, 256] width 29 height 11
type textarea "x"
